Goal: Find specific page/section: Find specific page/section

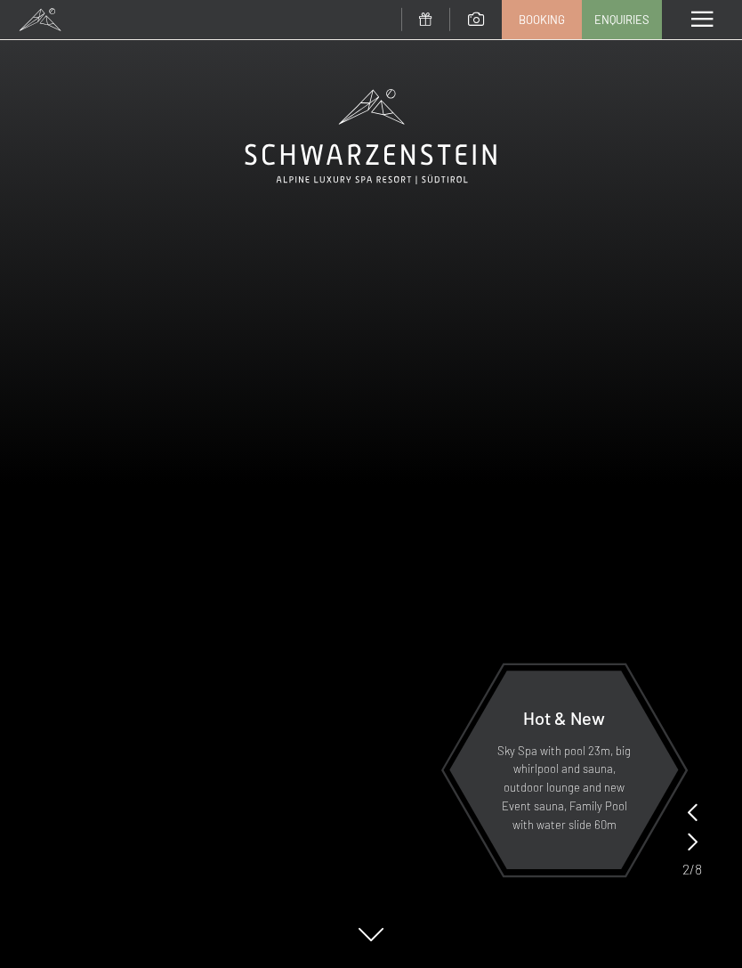
click at [688, 22] on div at bounding box center [702, 19] width 80 height 39
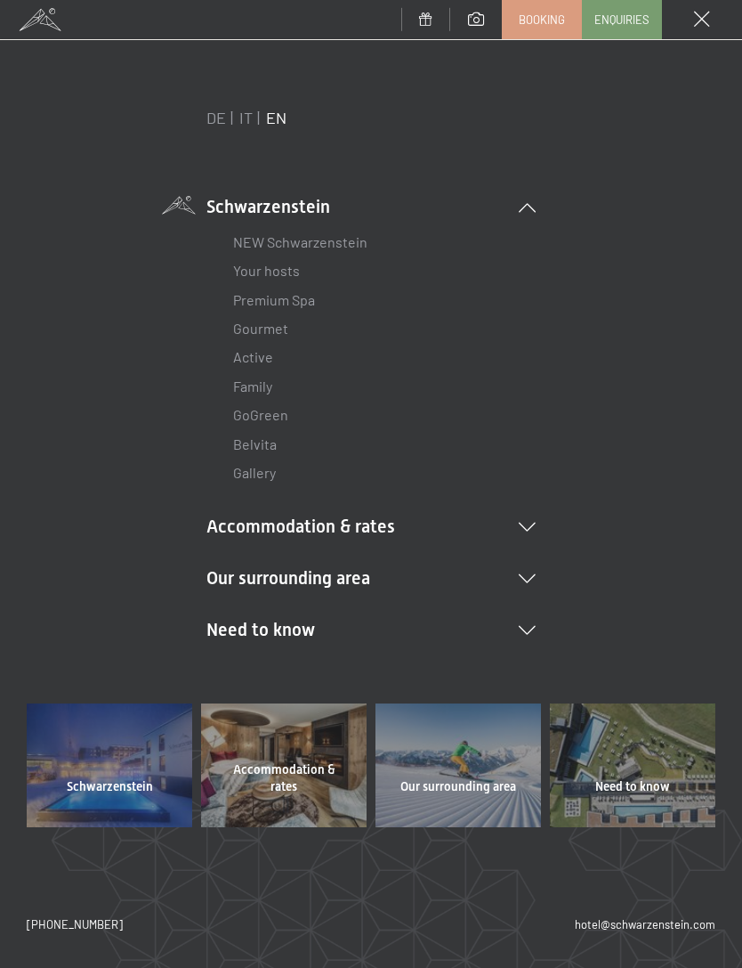
click at [38, 26] on span at bounding box center [40, 19] width 80 height 39
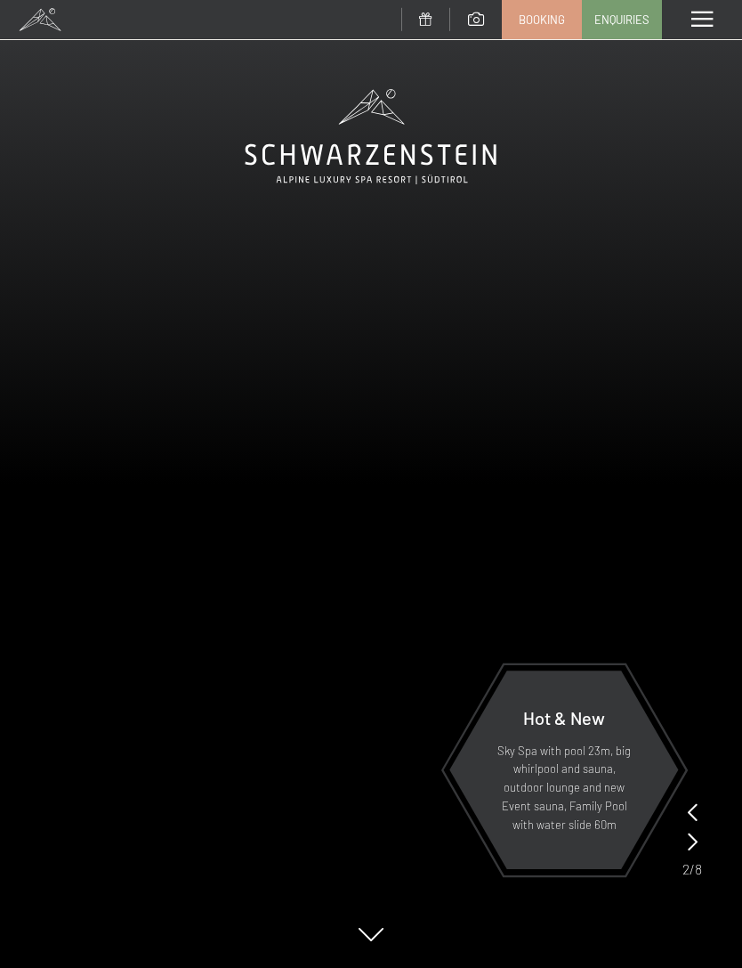
click at [693, 26] on span at bounding box center [702, 20] width 21 height 16
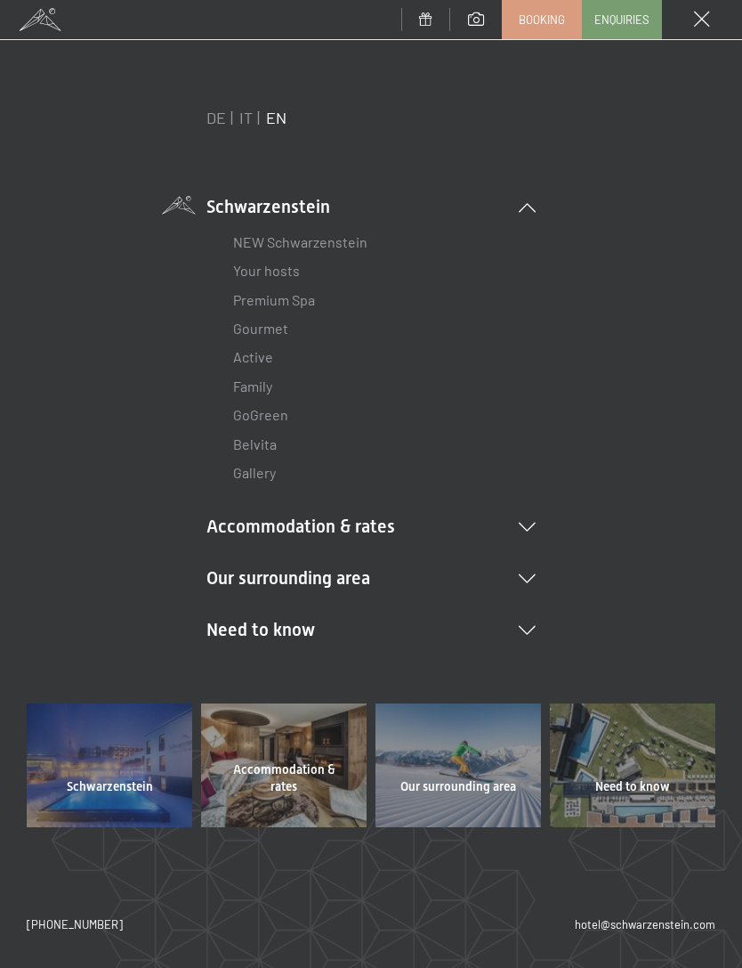
click at [532, 523] on icon at bounding box center [527, 527] width 17 height 9
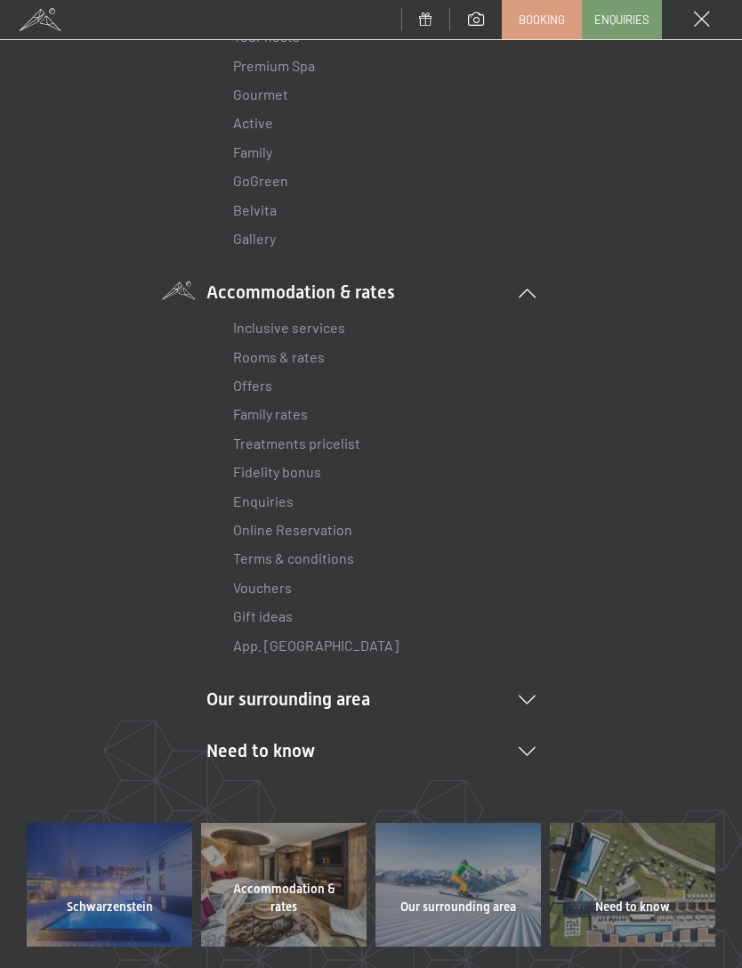
scroll to position [250, 0]
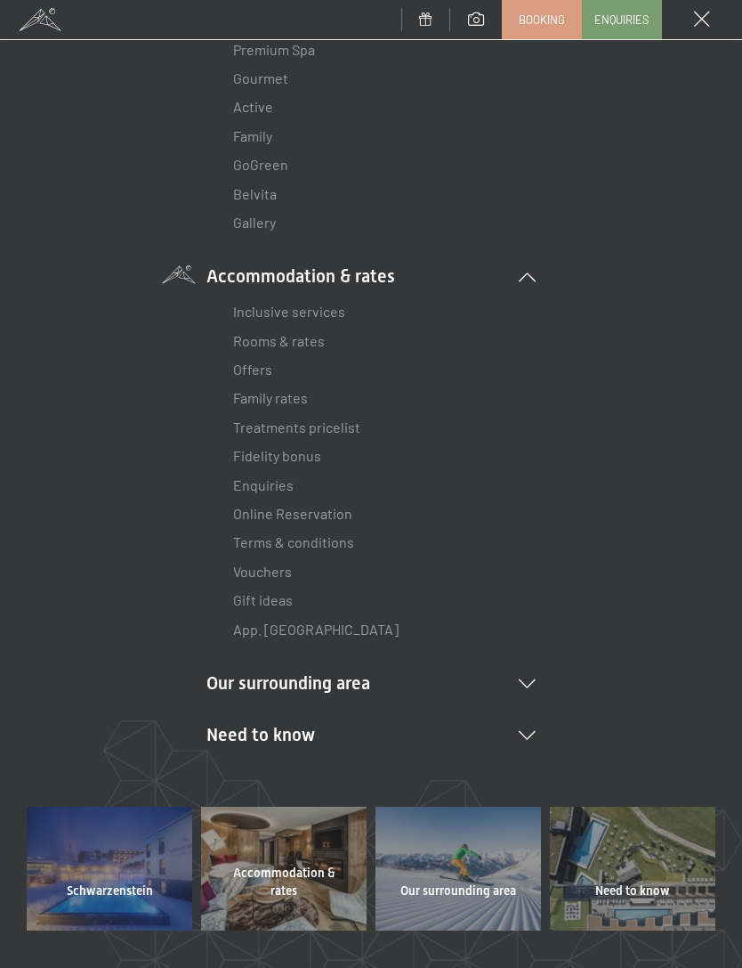
click at [530, 679] on icon at bounding box center [527, 683] width 17 height 9
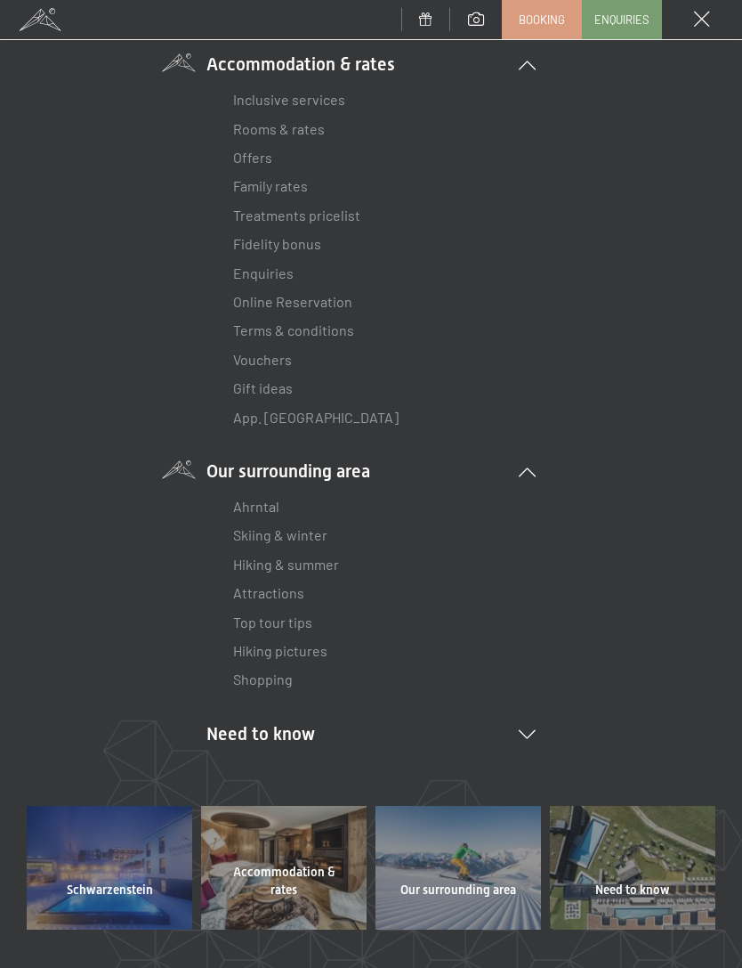
scroll to position [524, 0]
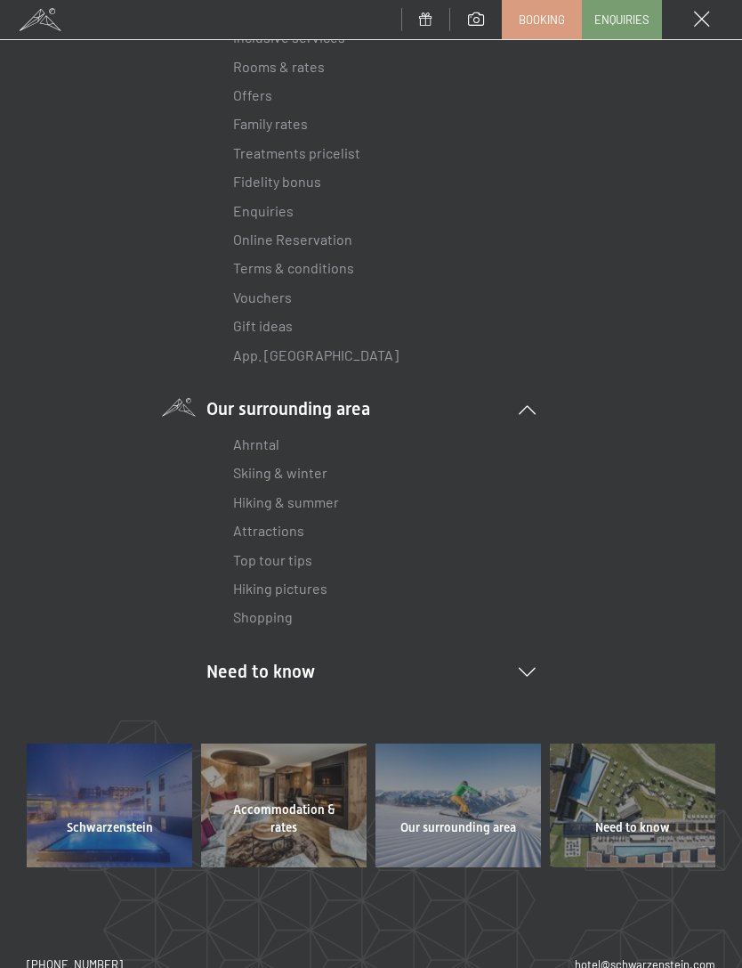
click at [535, 668] on icon at bounding box center [527, 672] width 17 height 9
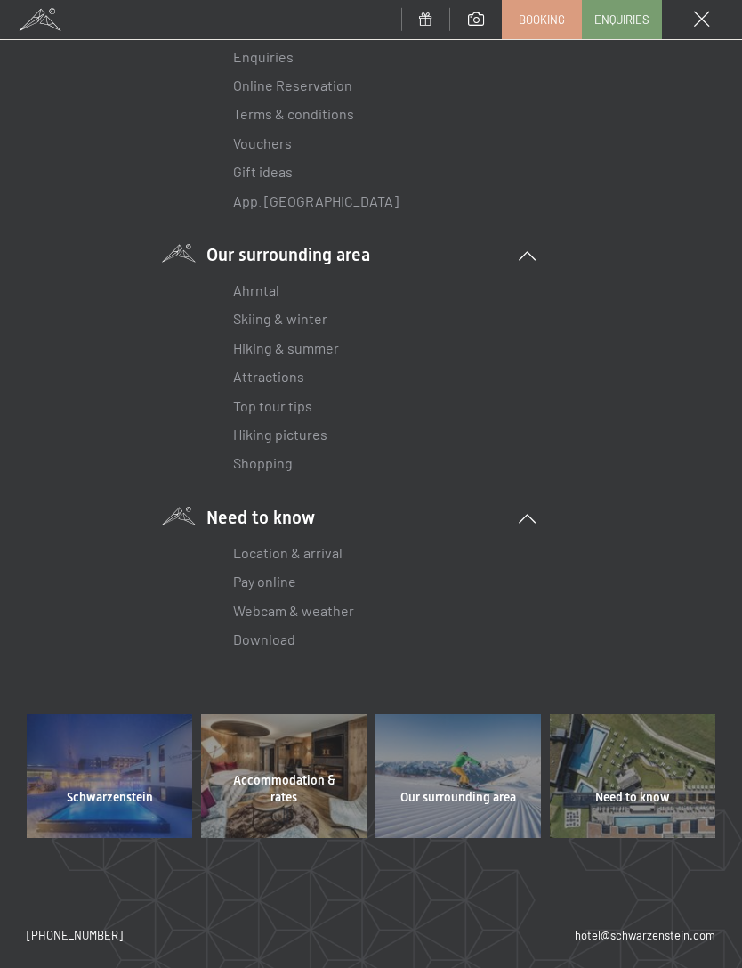
scroll to position [677, 0]
click at [307, 311] on link "Skiing & winter" at bounding box center [280, 319] width 94 height 17
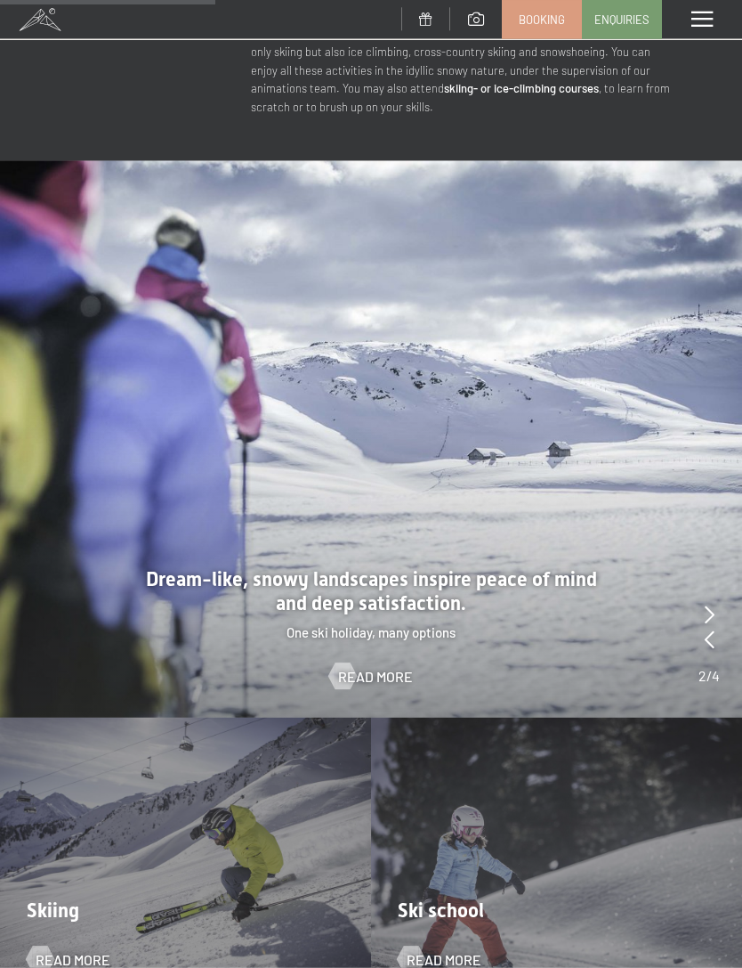
scroll to position [1126, 0]
